Goal: Navigation & Orientation: Find specific page/section

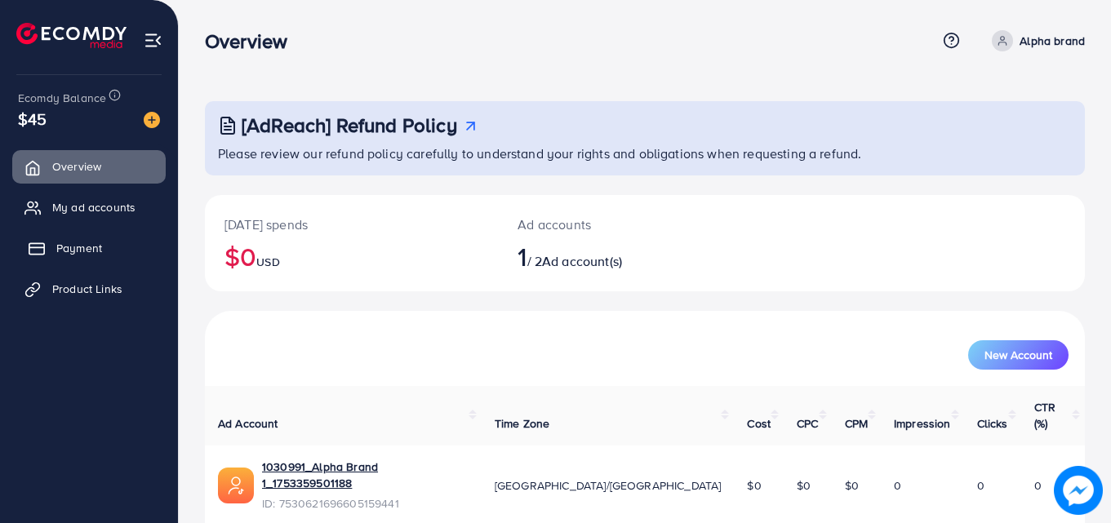
click at [67, 246] on span "Payment" at bounding box center [79, 248] width 46 height 16
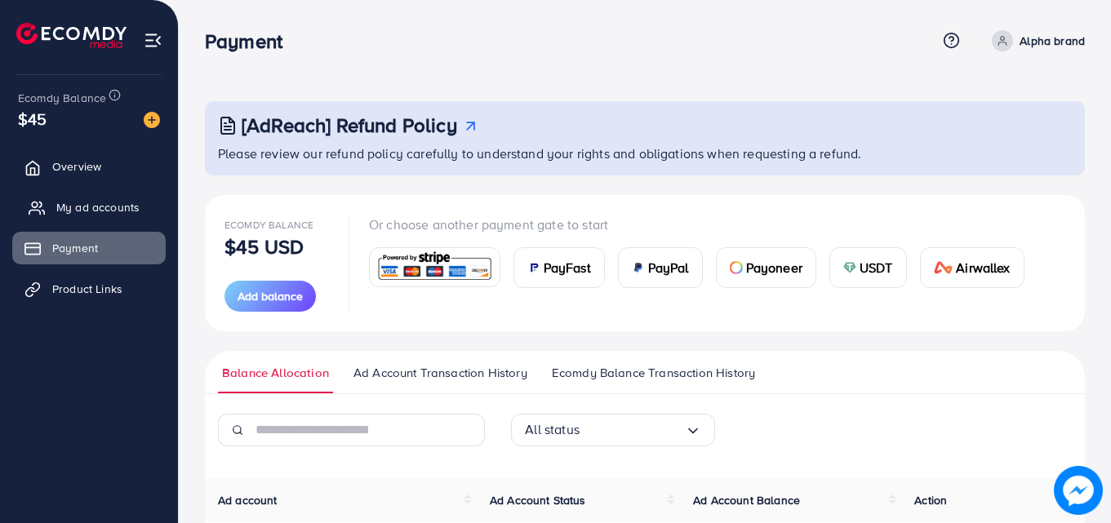
click at [91, 201] on span "My ad accounts" at bounding box center [97, 207] width 83 height 16
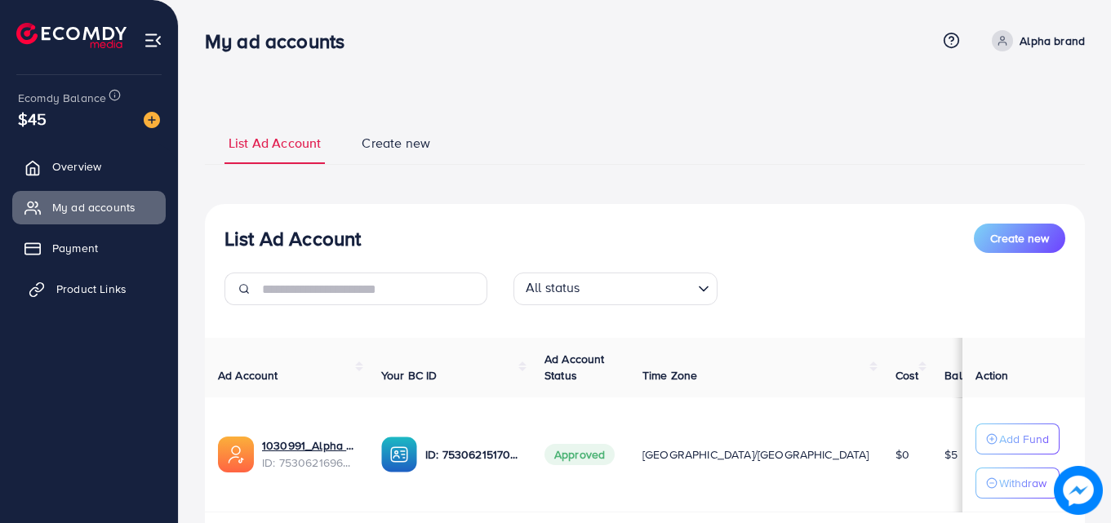
click at [70, 287] on span "Product Links" at bounding box center [91, 289] width 70 height 16
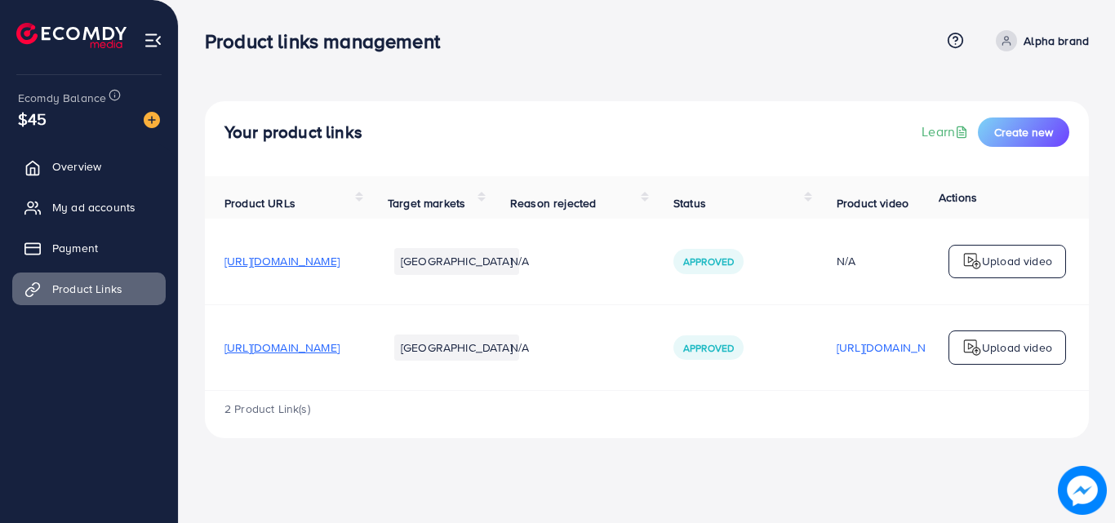
click at [1115, 375] on div "Your product links Learn Create new Product URLs Target markets Reason rejected…" at bounding box center [647, 232] width 937 height 465
